Goal: Task Accomplishment & Management: Manage account settings

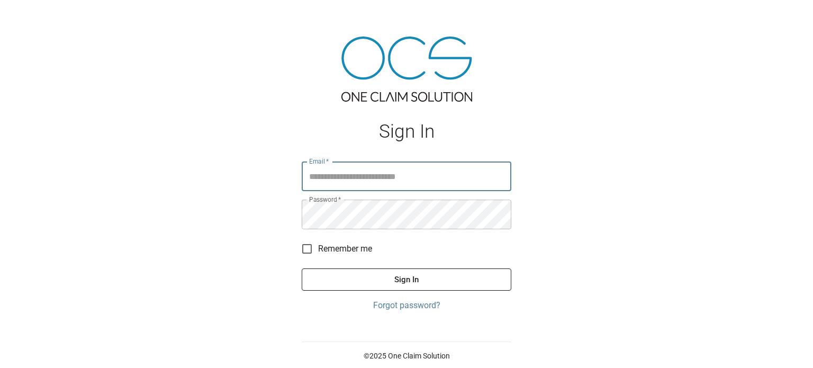
type input "**********"
drag, startPoint x: 454, startPoint y: 282, endPoint x: 460, endPoint y: 281, distance: 6.0
click at [455, 282] on button "Sign In" at bounding box center [407, 279] width 210 height 22
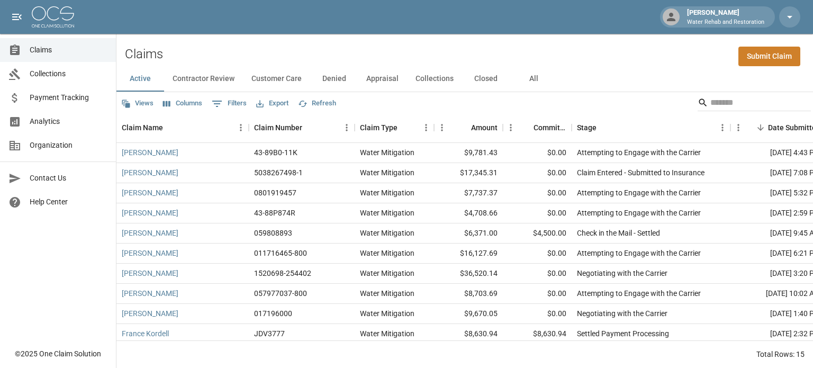
click at [442, 78] on button "Collections" at bounding box center [434, 78] width 55 height 25
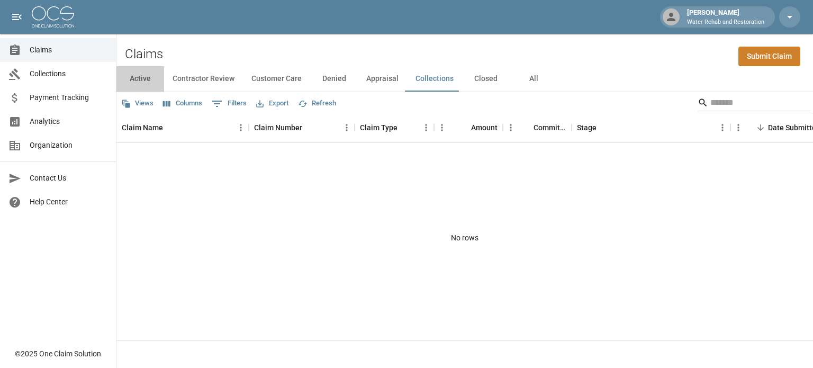
click at [133, 83] on button "Active" at bounding box center [140, 78] width 48 height 25
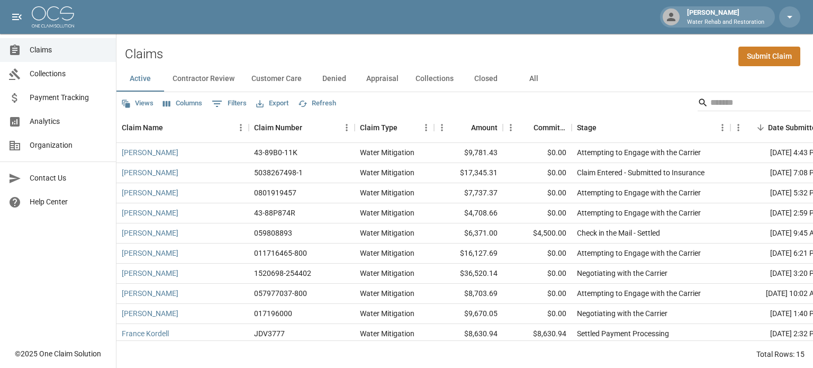
scroll to position [112, 0]
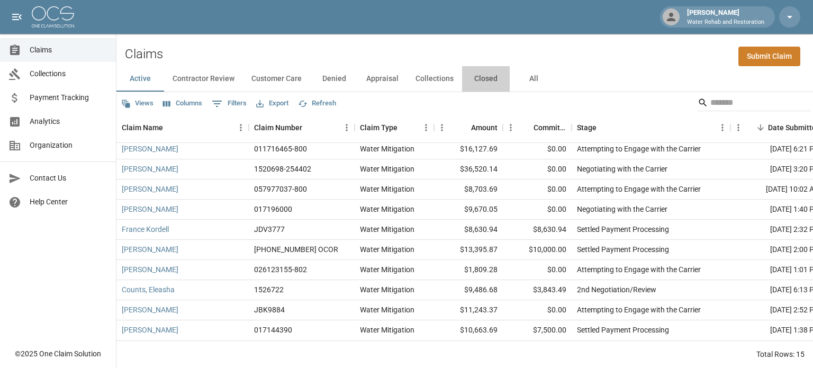
click at [482, 78] on button "Closed" at bounding box center [486, 78] width 48 height 25
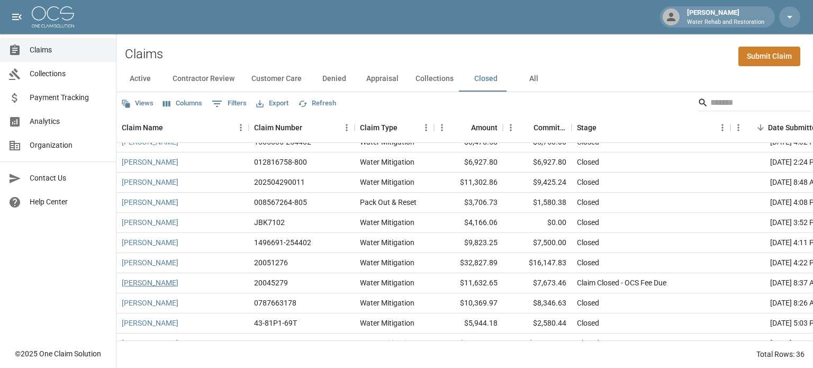
scroll to position [265, 0]
